Goal: Task Accomplishment & Management: Use online tool/utility

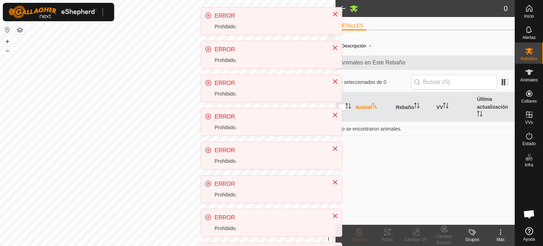
scroll to position [133, 0]
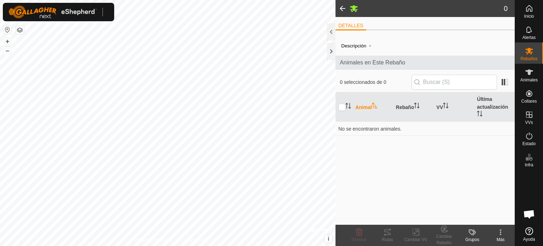
click at [341, 7] on span at bounding box center [343, 8] width 14 height 17
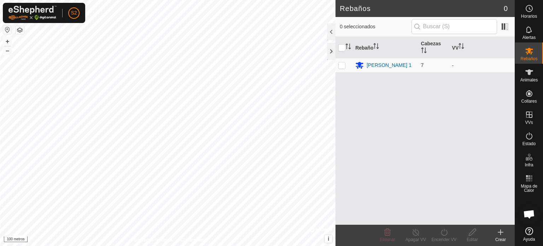
scroll to position [133, 0]
checkbox input "true"
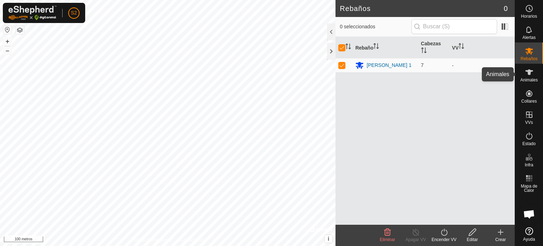
click at [531, 76] on icon at bounding box center [529, 72] width 8 height 8
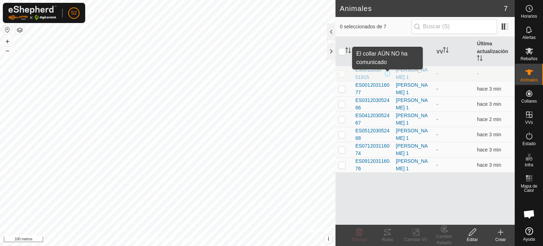
click at [387, 73] on span at bounding box center [388, 74] width 6 height 6
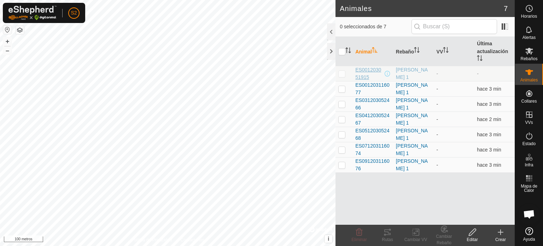
click at [365, 74] on font "ES001203051915" at bounding box center [368, 73] width 26 height 13
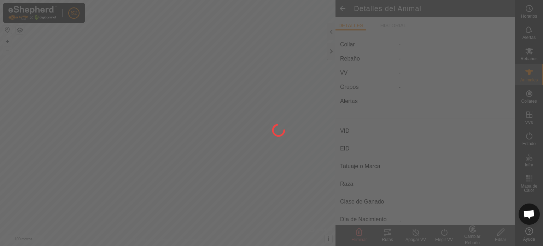
type input "ES001203051915"
type input "-"
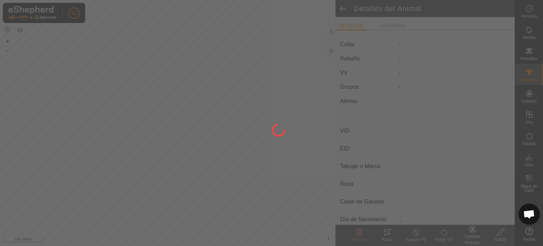
type input "0 kg"
type input "-"
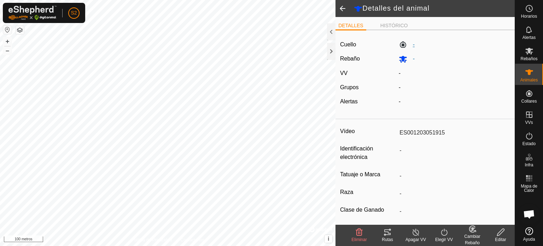
click at [413, 45] on font "-" at bounding box center [414, 44] width 2 height 6
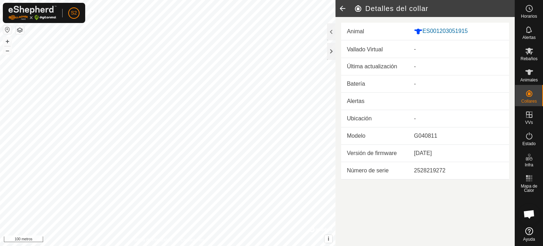
click at [341, 7] on icon at bounding box center [343, 8] width 14 height 17
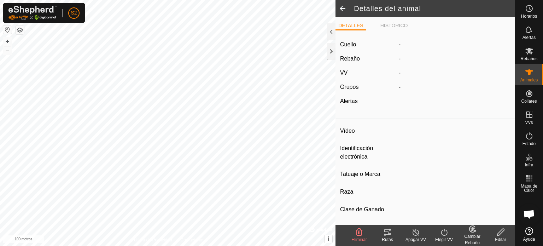
type input "ES001203051915"
type input "-"
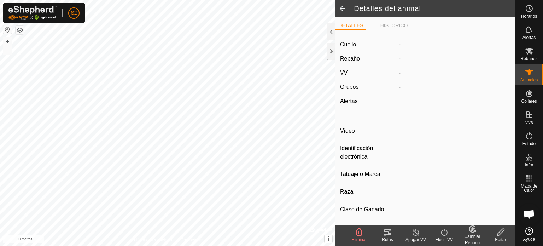
type input "0 kg"
type input "-"
type input "ES051203052468"
type input "-"
type input "Eder"
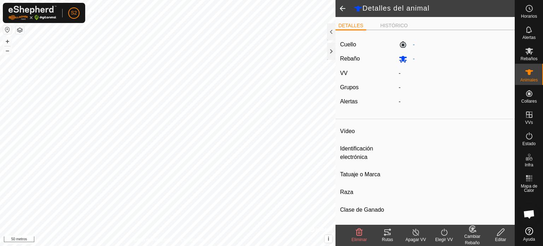
type input "Mestizo"
type input "-"
type input "0 kg"
type input "-"
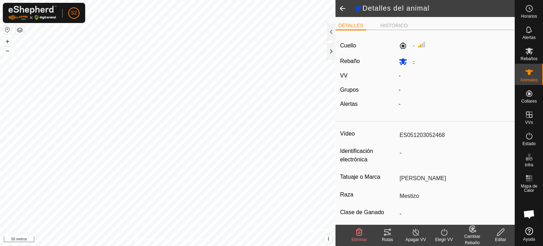
click at [413, 62] on font "-" at bounding box center [414, 61] width 2 height 6
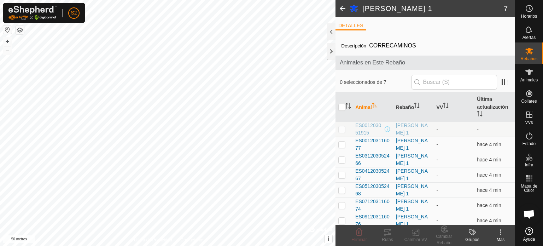
click at [344, 128] on p-checkbox at bounding box center [342, 129] width 7 height 6
checkbox input "true"
click at [501, 233] on icon at bounding box center [500, 233] width 1 height 1
click at [341, 10] on span at bounding box center [343, 8] width 14 height 17
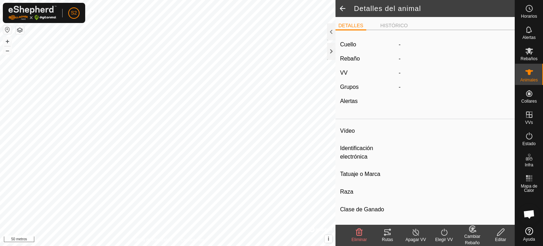
type input "ES051203052468"
type input "-"
type input "Eder"
type input "Mestizo"
type input "-"
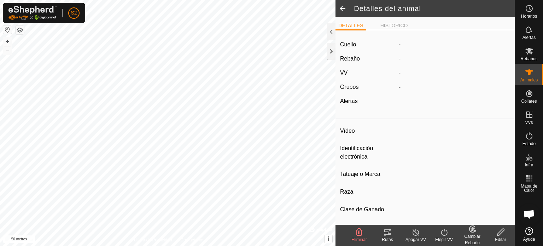
type input "0 kg"
type input "-"
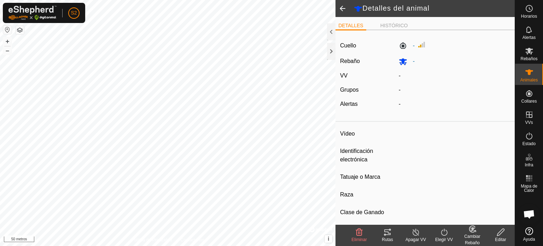
type input "ES001203116077"
type input "-"
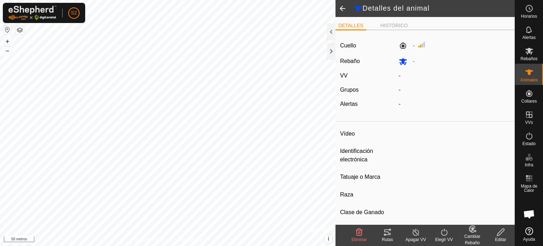
type input "0 kg"
type input "-"
type input "ES091203116076"
type input "-"
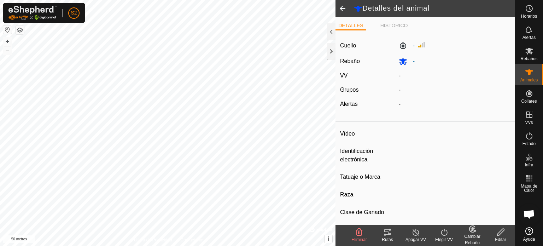
type input "Mestizo"
type input "-"
type input "0 kg"
type input "-"
type input "ES031203052466"
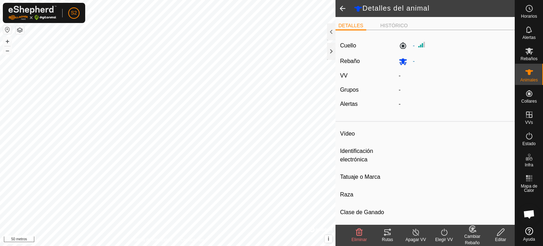
type input "-"
type input "Cruce"
type input "-"
type input "08/2023"
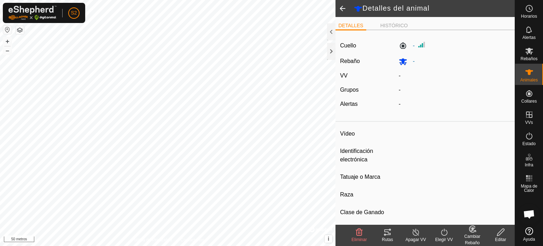
type input "2 years 2 months"
type input "Vacía"
type input "0 kg"
type input "-"
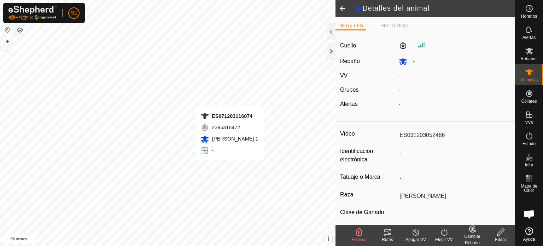
type input "-"
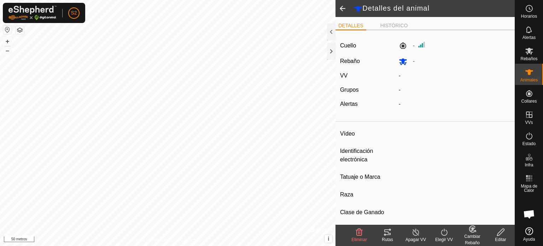
type input "ES071203116074"
type input "-"
type input "Berna"
type input "Mestizo"
type input "-"
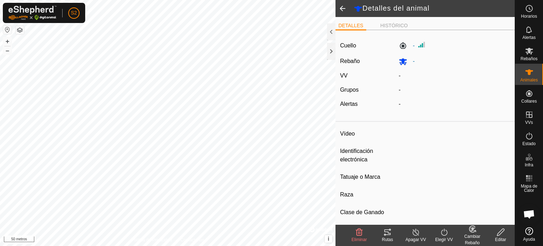
type input "-"
type input "0 kg"
type input "-"
click at [399, 25] on font "HISTÓRICO" at bounding box center [395, 26] width 28 height 6
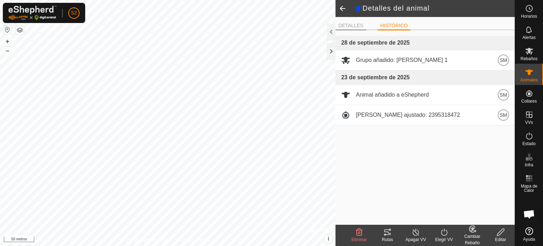
click at [351, 25] on font "DETALLES" at bounding box center [351, 26] width 25 height 6
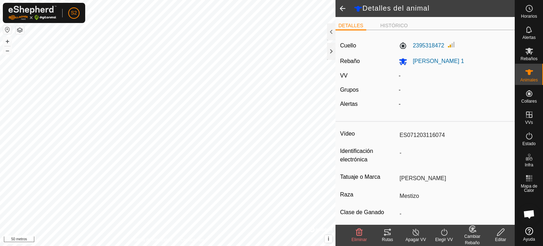
click at [339, 5] on span at bounding box center [343, 8] width 14 height 17
type input "ES031203052466"
type input "-"
type input "Cruce"
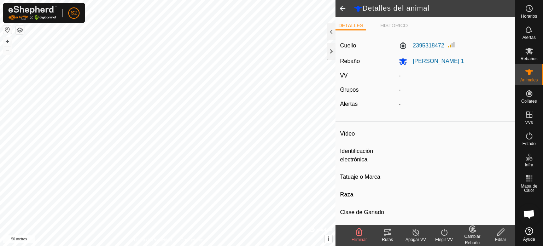
type input "-"
type input "08/2023"
type input "2 years 2 months"
type input "Vacía"
type input "0 kg"
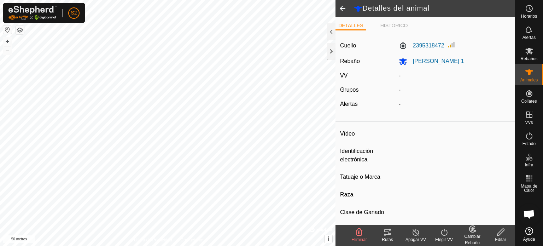
type input "-"
click at [332, 49] on div at bounding box center [331, 51] width 8 height 17
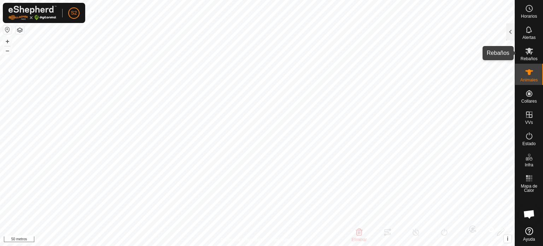
click at [532, 55] on icon at bounding box center [529, 51] width 8 height 8
click at [527, 53] on icon at bounding box center [530, 51] width 8 height 7
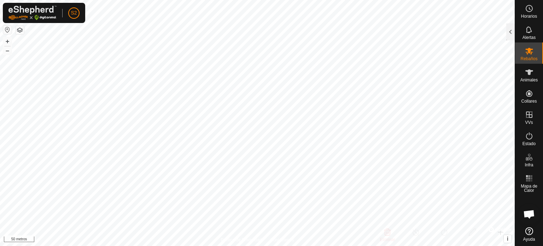
click at [527, 53] on icon at bounding box center [530, 51] width 8 height 7
click at [509, 31] on div at bounding box center [511, 31] width 8 height 17
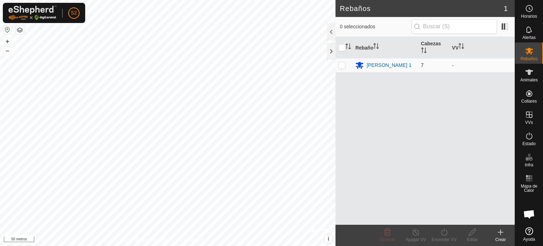
click at [341, 66] on p-checkbox at bounding box center [342, 65] width 7 height 6
checkbox input "true"
click at [444, 232] on icon at bounding box center [444, 232] width 9 height 8
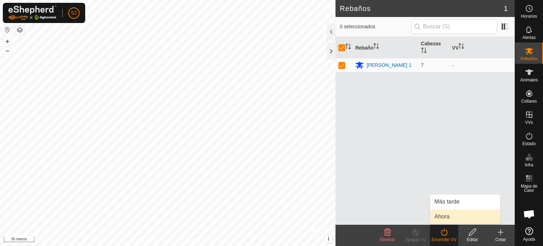
click at [444, 218] on link "Ahora" at bounding box center [465, 216] width 70 height 14
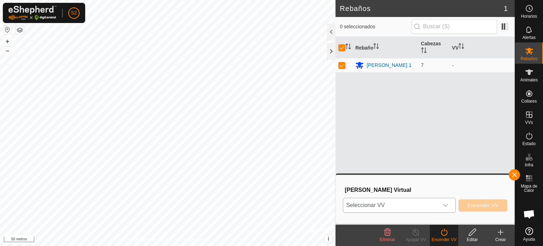
click at [446, 207] on icon "disparador desplegable" at bounding box center [446, 205] width 6 height 6
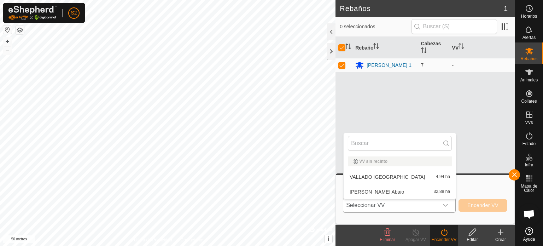
click at [378, 191] on li "Vallado Navas Abajo 32,88 ha" at bounding box center [400, 192] width 112 height 14
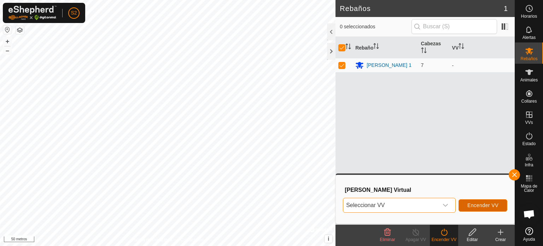
click at [486, 203] on font "Encender VV" at bounding box center [483, 205] width 31 height 6
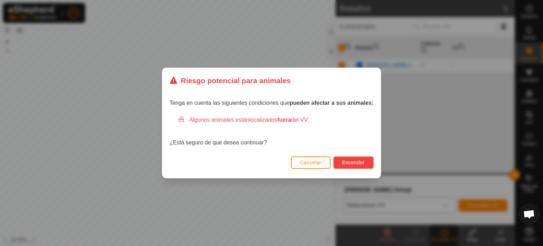
click at [347, 161] on font "Encender" at bounding box center [353, 163] width 23 height 6
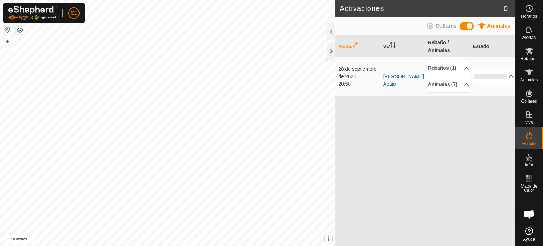
click at [464, 28] on span at bounding box center [467, 26] width 14 height 8
click at [469, 26] on span at bounding box center [467, 26] width 14 height 8
click at [333, 55] on div at bounding box center [331, 51] width 8 height 17
